Goal: Task Accomplishment & Management: Complete application form

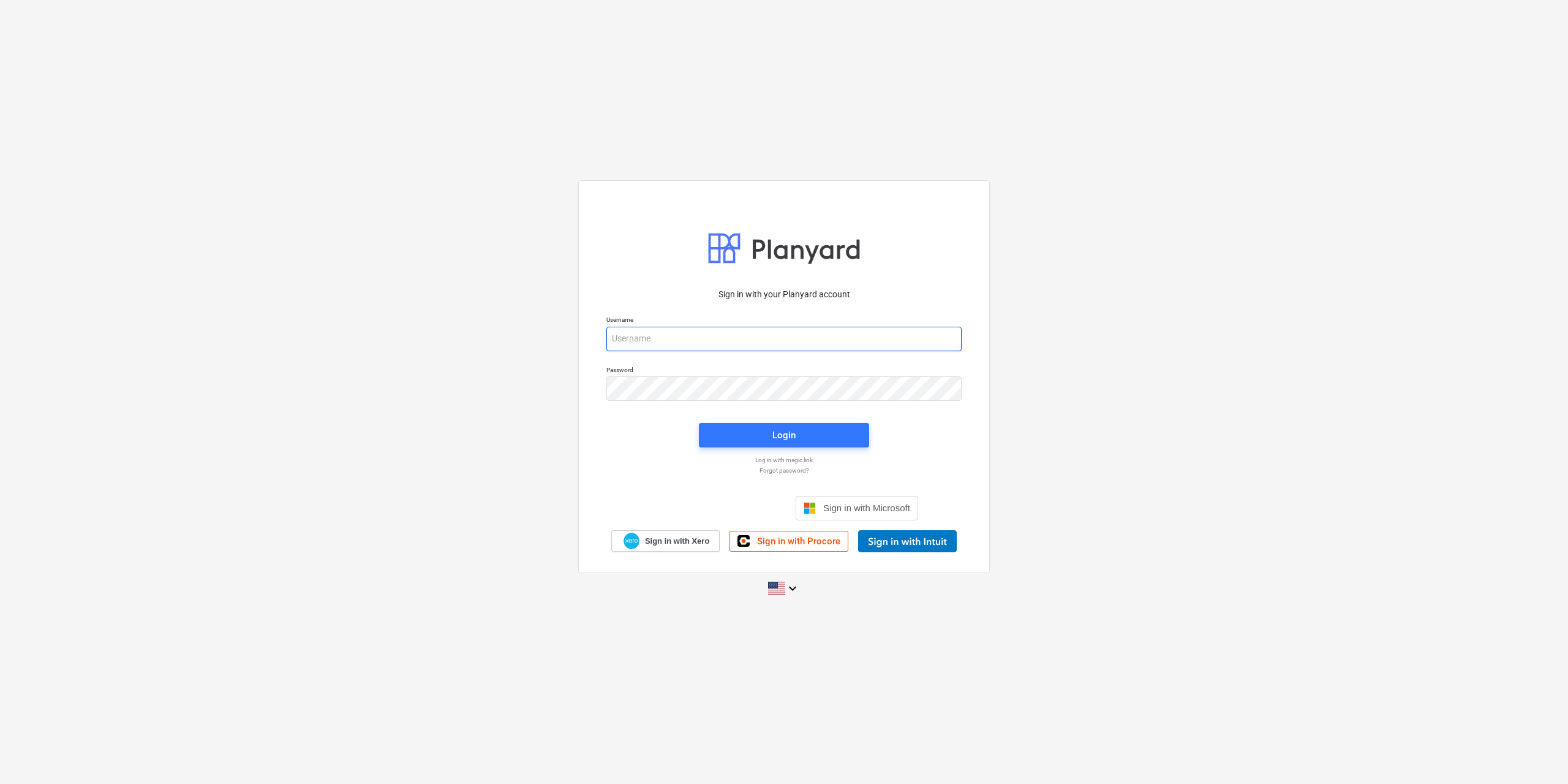
click at [693, 328] on input "email" at bounding box center [784, 339] width 356 height 25
